Goal: Information Seeking & Learning: Find specific fact

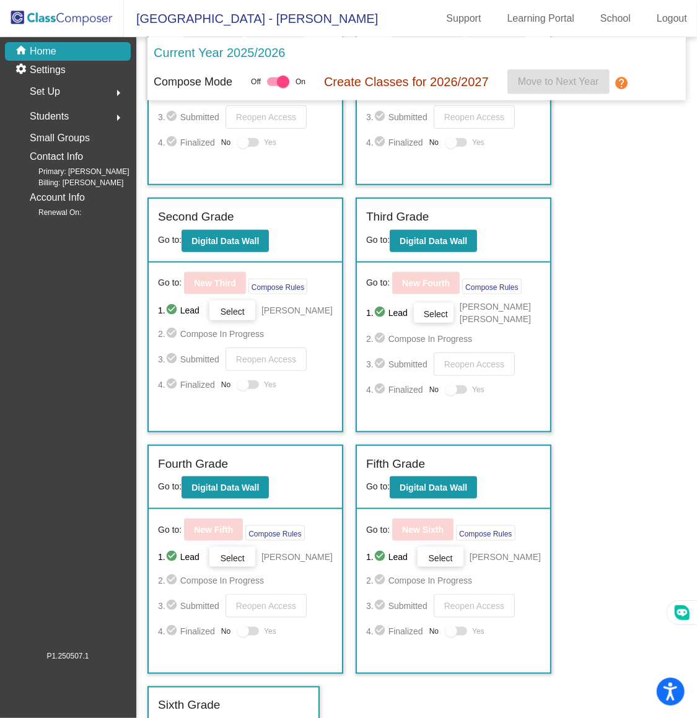
scroll to position [520, 0]
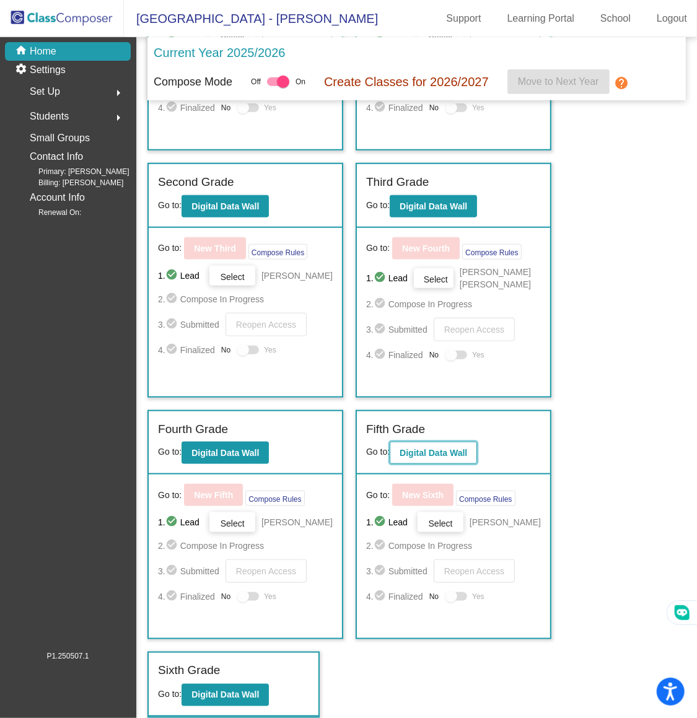
click at [390, 456] on button "Digital Data Wall" at bounding box center [433, 453] width 87 height 22
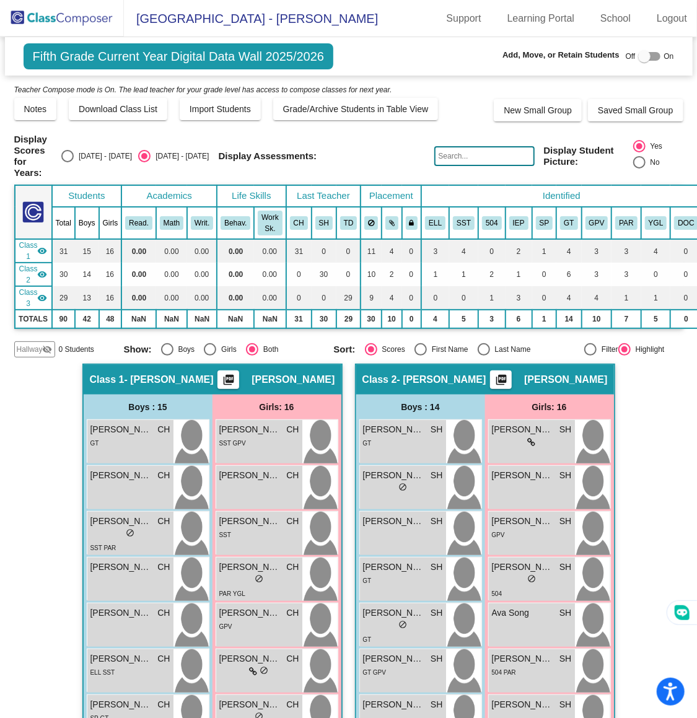
click at [448, 152] on input "text" at bounding box center [485, 156] width 100 height 20
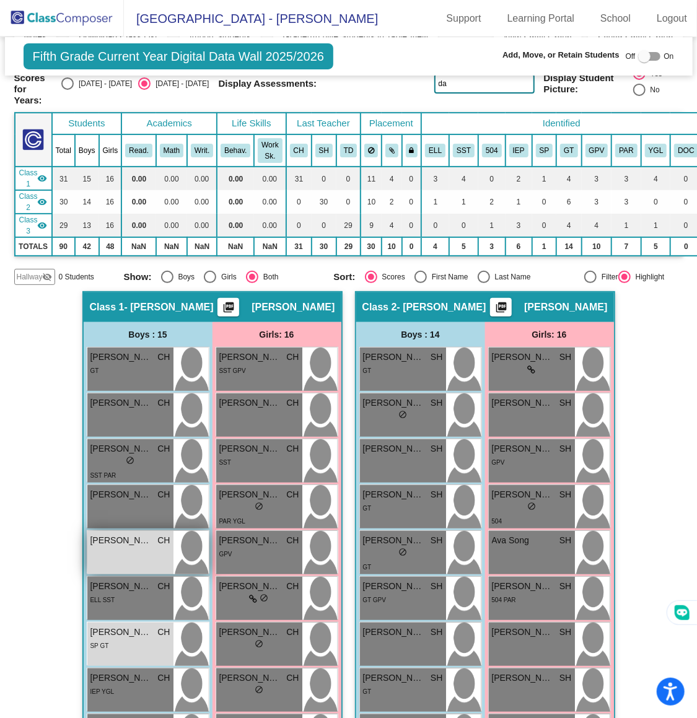
scroll to position [184, 0]
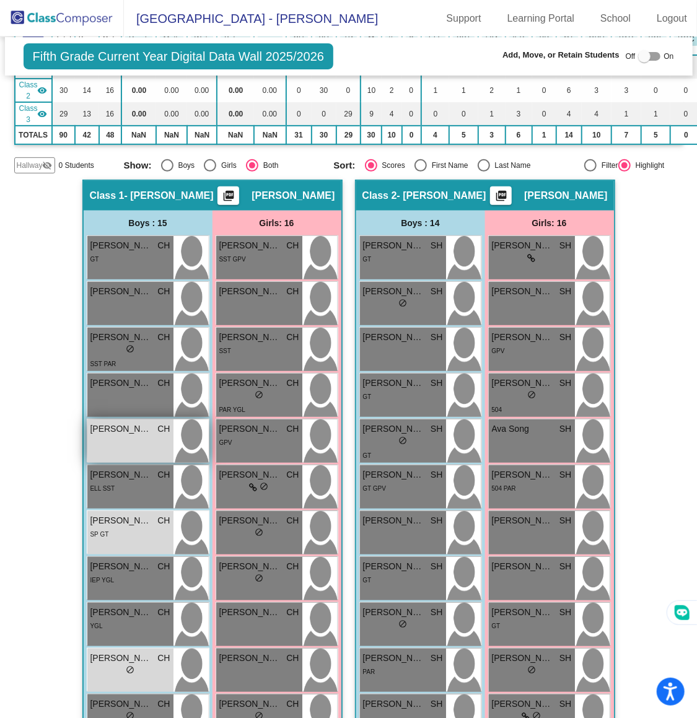
type input "da"
click at [113, 438] on div "[PERSON_NAME] CH lock do_not_disturb_alt" at bounding box center [130, 441] width 86 height 43
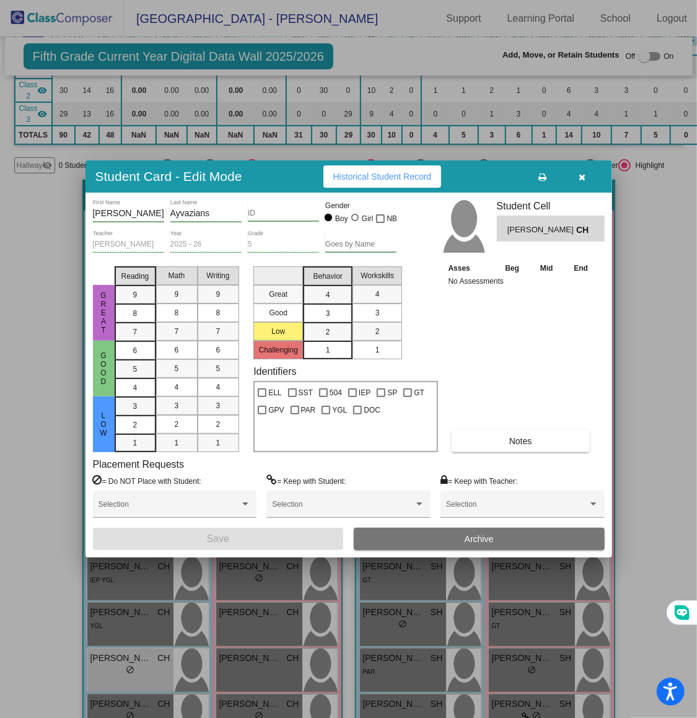
click at [585, 175] on icon "button" at bounding box center [582, 177] width 7 height 9
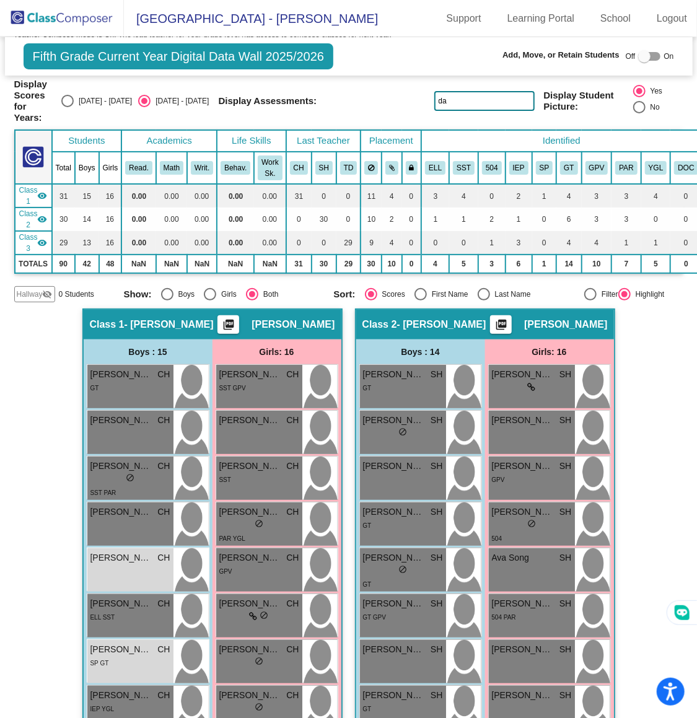
scroll to position [0, 0]
